Goal: Answer question/provide support

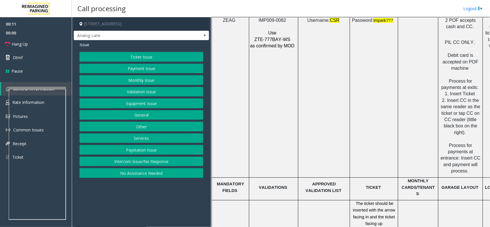
scroll to position [790, 0]
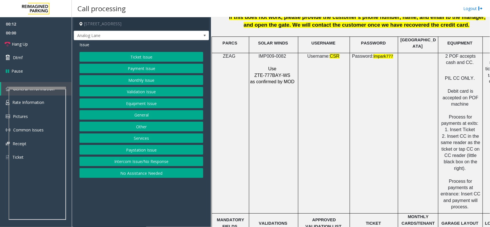
click at [270, 54] on span "IMP009-0082" at bounding box center [273, 56] width 28 height 5
click at [269, 54] on span "IMP009-0082" at bounding box center [273, 56] width 28 height 5
copy p "IMP009-0082"
click at [147, 58] on button "Ticket Issue" at bounding box center [142, 57] width 124 height 10
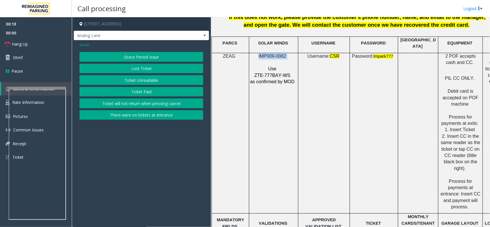
click at [142, 78] on button "Ticket Unreadable" at bounding box center [142, 80] width 124 height 10
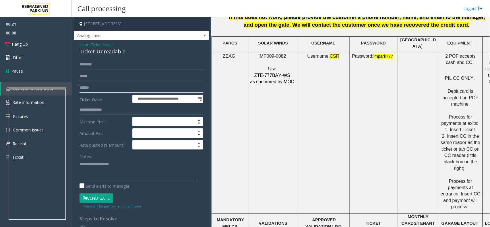
drag, startPoint x: 91, startPoint y: 86, endPoint x: 93, endPoint y: 82, distance: 4.5
click at [91, 86] on input "text" at bounding box center [142, 88] width 124 height 10
click at [89, 53] on div "Ticket Unreadable" at bounding box center [142, 52] width 124 height 8
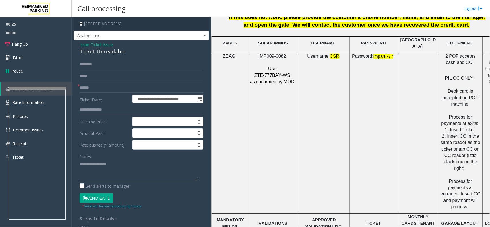
type textarea "**********"
drag, startPoint x: 91, startPoint y: 88, endPoint x: 103, endPoint y: 88, distance: 11.5
click at [94, 88] on input "text" at bounding box center [142, 88] width 124 height 10
type input "********"
click at [80, 163] on textarea at bounding box center [139, 171] width 119 height 22
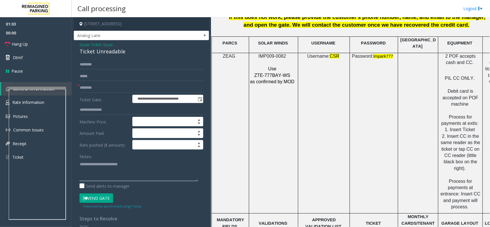
drag, startPoint x: 137, startPoint y: 167, endPoint x: 140, endPoint y: 166, distance: 3.1
click at [137, 167] on textarea at bounding box center [139, 171] width 119 height 22
click at [115, 174] on textarea at bounding box center [139, 171] width 119 height 22
click at [95, 197] on button "Vend Gate" at bounding box center [97, 199] width 34 height 10
click at [194, 169] on textarea at bounding box center [139, 171] width 119 height 22
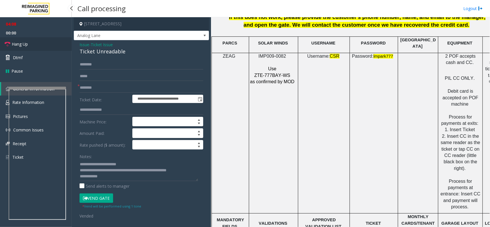
click at [67, 44] on link "Hang Up" at bounding box center [36, 44] width 72 height 14
click at [105, 180] on textarea at bounding box center [139, 171] width 119 height 22
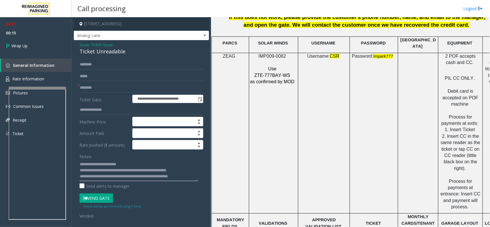
scroll to position [4, 0]
type textarea "**********"
click at [24, 43] on span "Wrap Up" at bounding box center [19, 46] width 16 height 6
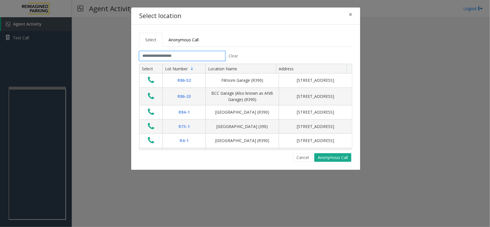
click at [182, 54] on input "text" at bounding box center [182, 56] width 86 height 10
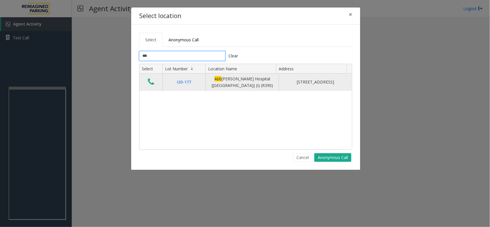
type input "***"
click at [149, 85] on icon "Data table" at bounding box center [151, 82] width 6 height 8
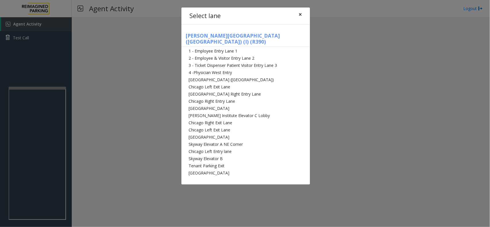
click at [301, 13] on span "×" at bounding box center [300, 14] width 3 height 8
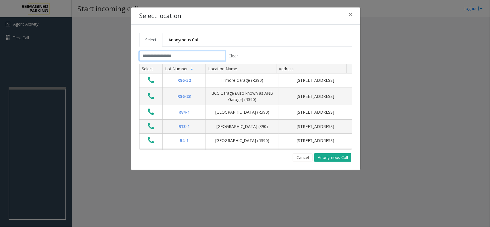
click at [153, 52] on input "text" at bounding box center [182, 56] width 86 height 10
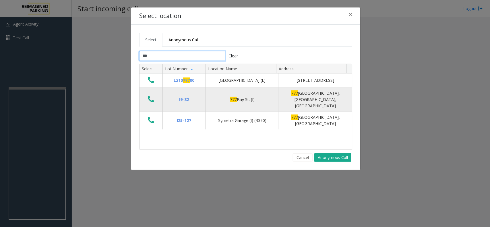
type input "***"
click at [149, 98] on icon "Data table" at bounding box center [151, 99] width 6 height 8
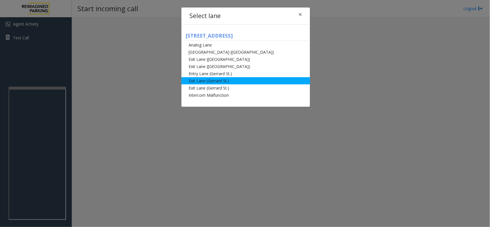
click at [217, 83] on li "Exit Lane (Gerrard St.)" at bounding box center [246, 80] width 129 height 7
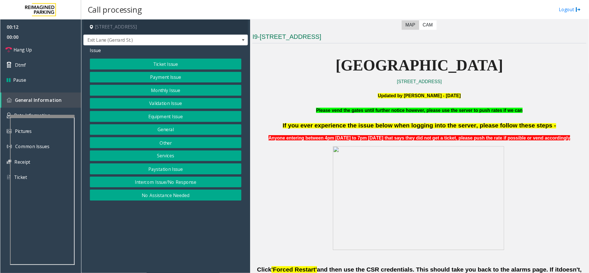
scroll to position [143, 0]
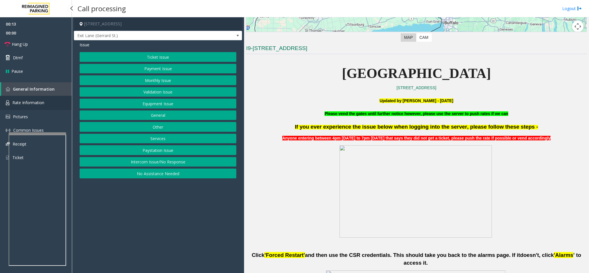
click at [33, 102] on span "Rate Information" at bounding box center [28, 102] width 32 height 5
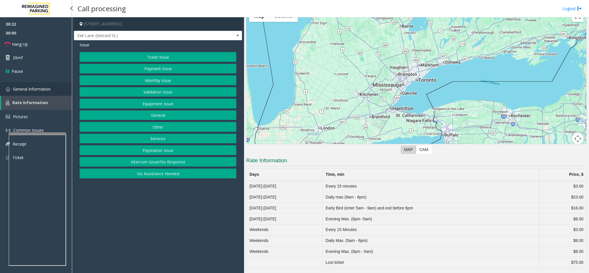
click at [31, 90] on span "General Information" at bounding box center [32, 88] width 38 height 5
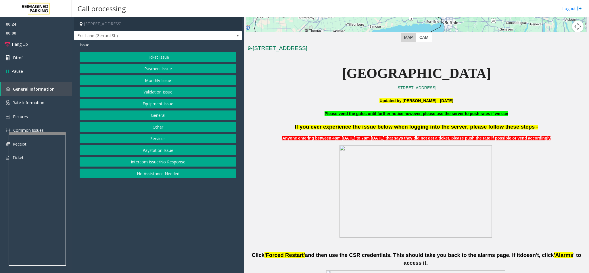
click at [167, 117] on button "General" at bounding box center [158, 115] width 157 height 10
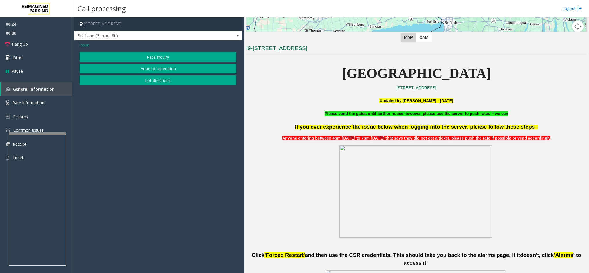
drag, startPoint x: 146, startPoint y: 53, endPoint x: 146, endPoint y: 56, distance: 3.7
click at [146, 56] on button "Rate Inquiry" at bounding box center [158, 57] width 157 height 10
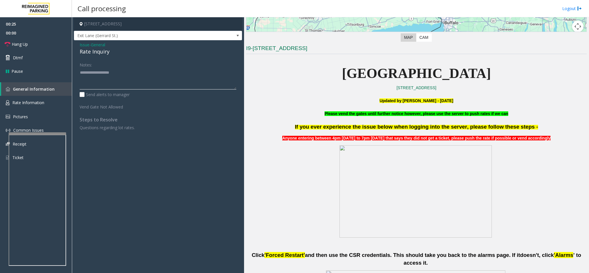
click at [129, 81] on textarea at bounding box center [158, 79] width 157 height 22
type textarea "*******"
drag, startPoint x: 80, startPoint y: 44, endPoint x: 86, endPoint y: 49, distance: 8.8
click at [82, 47] on span "Issue" at bounding box center [85, 45] width 10 height 6
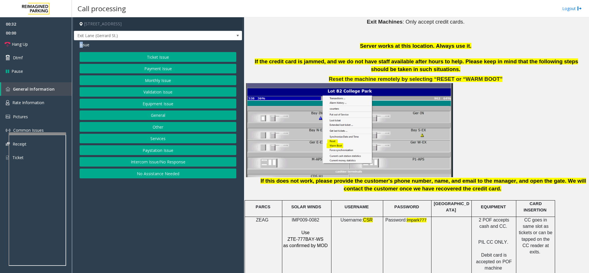
scroll to position [703, 0]
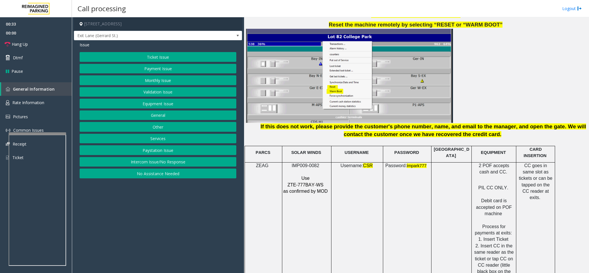
click at [309, 163] on span "IMP009-0082" at bounding box center [306, 165] width 28 height 5
copy p "IMP009-0082"
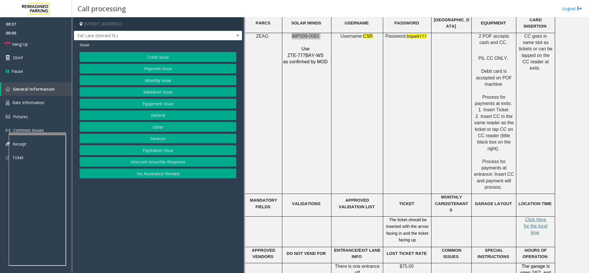
scroll to position [876, 0]
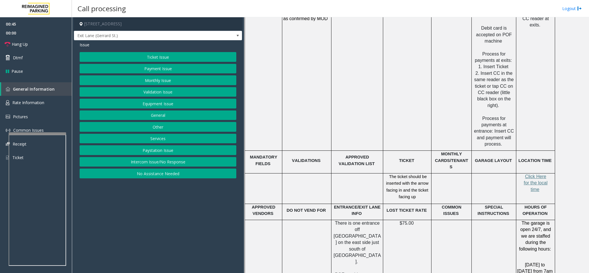
click at [155, 119] on button "General" at bounding box center [158, 115] width 157 height 10
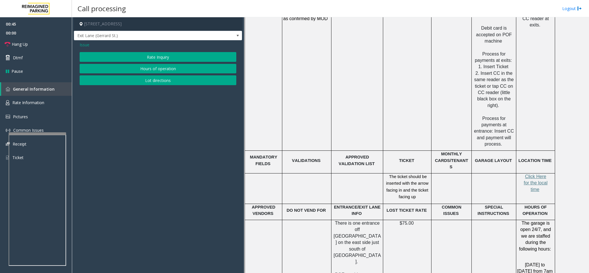
drag, startPoint x: 141, startPoint y: 54, endPoint x: 135, endPoint y: 57, distance: 6.7
click at [141, 54] on button "Rate Inquiry" at bounding box center [158, 57] width 157 height 10
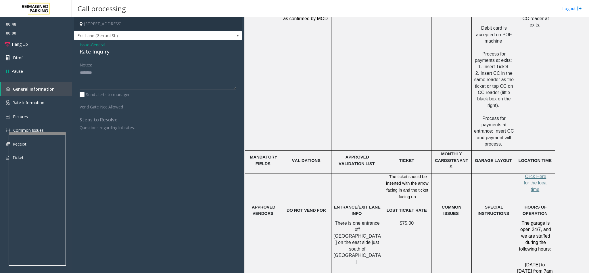
click at [100, 53] on div "Rate Inquiry" at bounding box center [158, 52] width 157 height 8
click at [121, 73] on textarea at bounding box center [158, 79] width 157 height 22
click at [117, 81] on textarea at bounding box center [158, 79] width 157 height 22
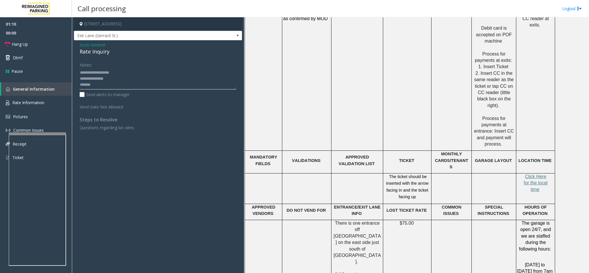
click at [122, 77] on textarea at bounding box center [158, 79] width 157 height 22
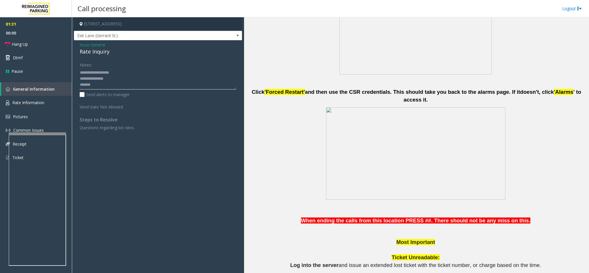
scroll to position [273, 0]
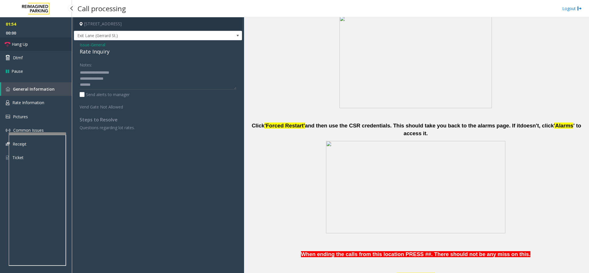
click at [29, 45] on link "Hang Up" at bounding box center [36, 44] width 72 height 14
click at [113, 82] on textarea at bounding box center [158, 79] width 157 height 22
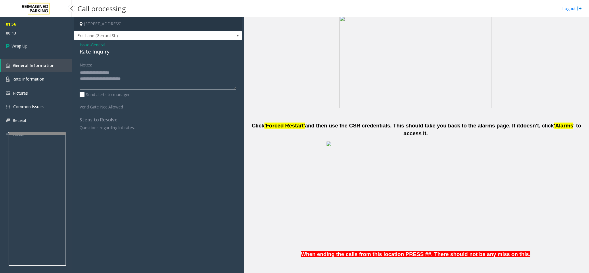
type textarea "**********"
click at [58, 54] on div "01:56 00:13 Wrap Up General Information Rate Information Pictures Common Issues…" at bounding box center [36, 81] width 72 height 128
click at [57, 47] on link "Wrap Up" at bounding box center [36, 45] width 72 height 17
